Goal: Task Accomplishment & Management: Use online tool/utility

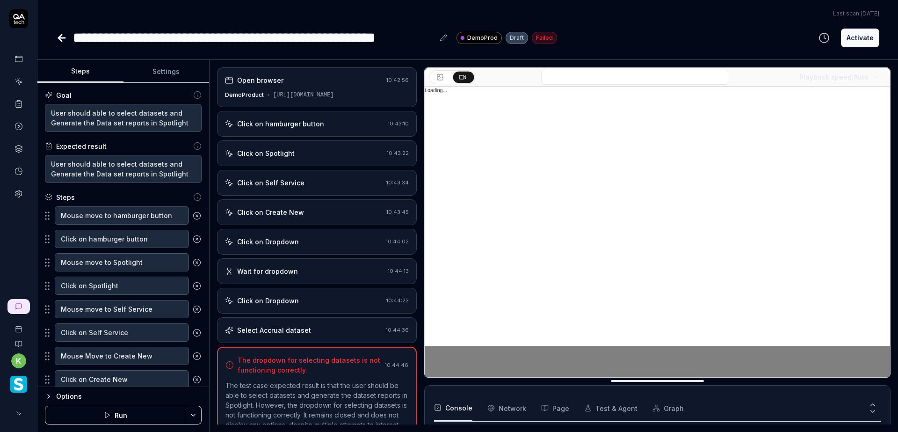
scroll to position [1899, 0]
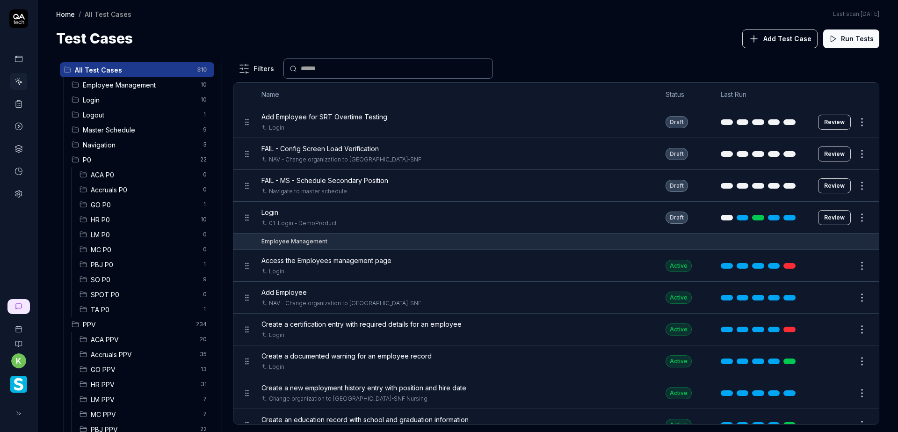
click at [545, 54] on div "All Test Cases 310 Employee Management 10 Login 10 Logout 1 Master Schedule 9 N…" at bounding box center [467, 240] width 861 height 383
click at [852, 126] on body "k Home / All Test Cases Home / All Test Cases Last scan: [DATE] Test Cases Add …" at bounding box center [449, 216] width 898 height 432
click at [855, 127] on body "k Home / All Test Cases Home / All Test Cases Last scan: [DATE] Test Cases Add …" at bounding box center [449, 216] width 898 height 432
click at [855, 123] on html "k Home / All Test Cases Home / All Test Cases Last scan: [DATE] Test Cases Add …" at bounding box center [449, 216] width 898 height 432
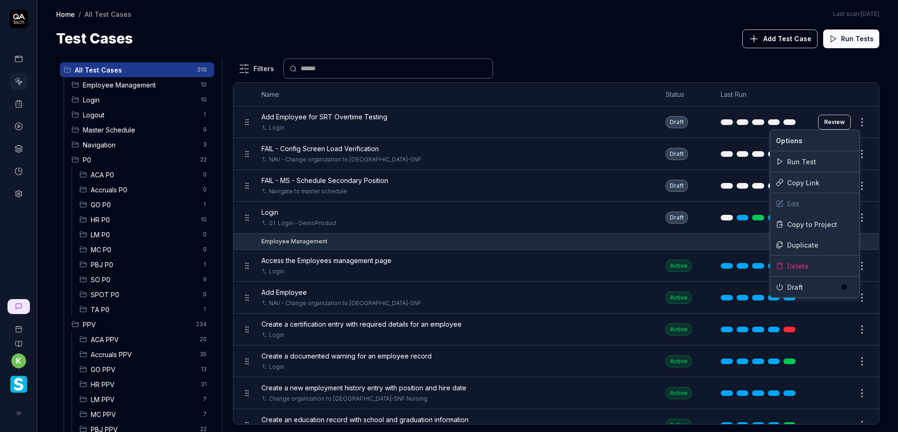
click at [683, 75] on html "k Home / All Test Cases Home / All Test Cases Last scan: [DATE] Test Cases Add …" at bounding box center [449, 216] width 898 height 432
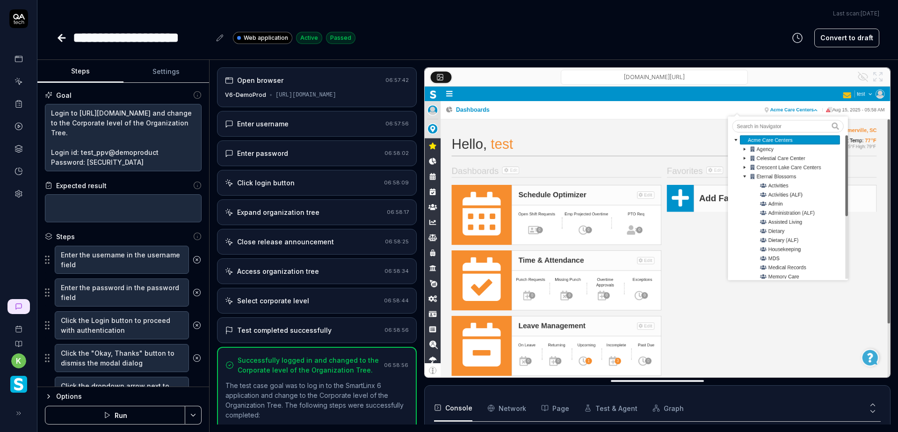
scroll to position [130, 0]
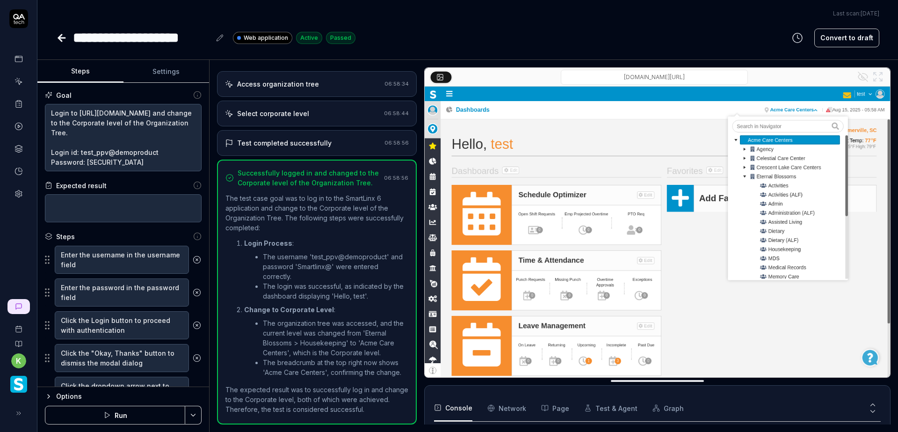
type textarea "*"
